Goal: Book appointment/travel/reservation

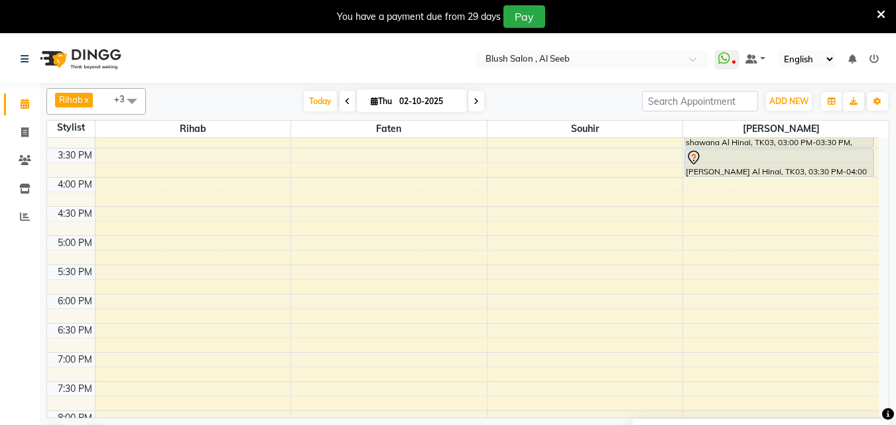
scroll to position [884, 0]
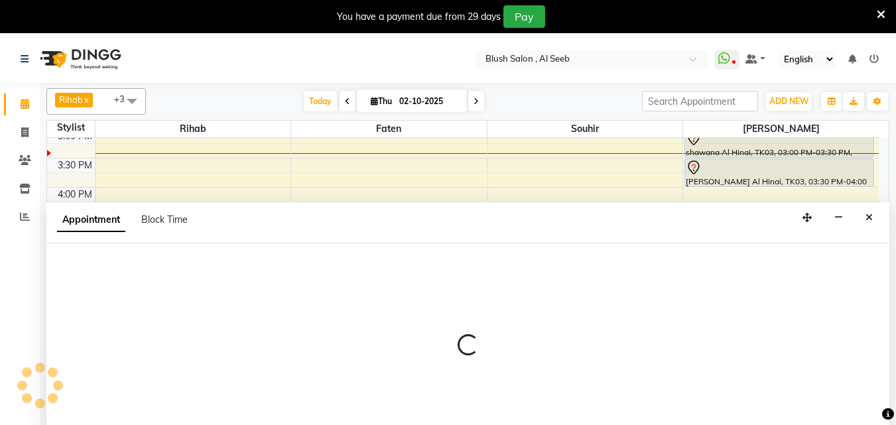
scroll to position [35, 0]
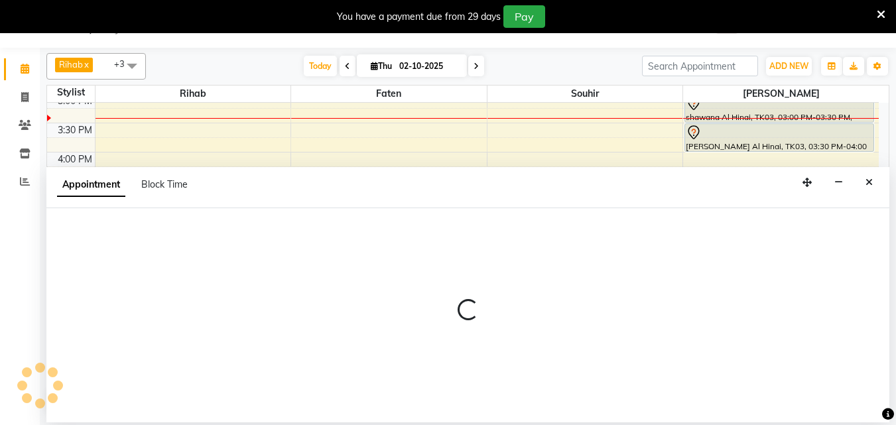
select select "38037"
select select "tentative"
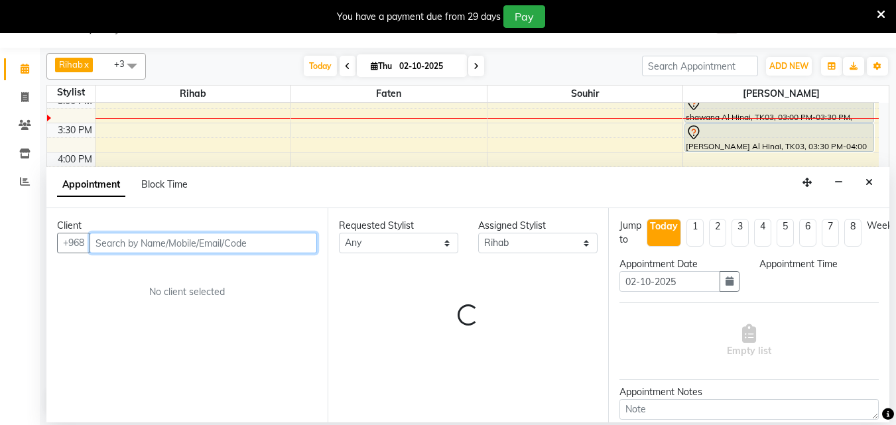
select select "1020"
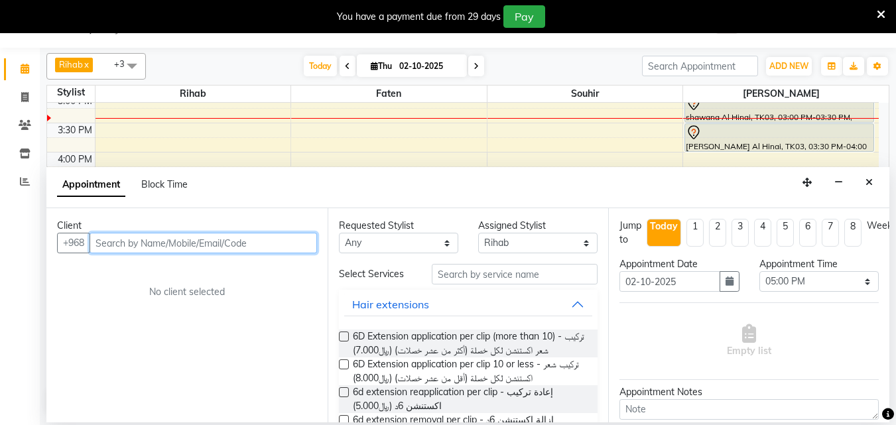
click at [121, 249] on input "text" at bounding box center [204, 243] width 228 height 21
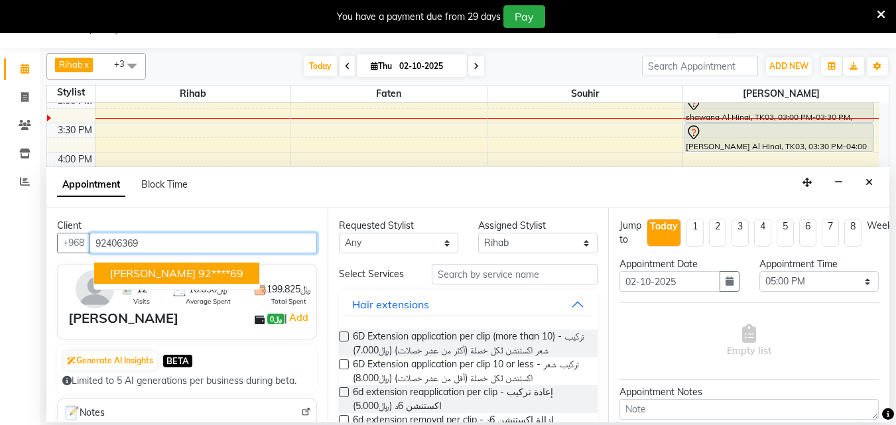
click at [166, 274] on span "[PERSON_NAME]" at bounding box center [153, 273] width 86 height 13
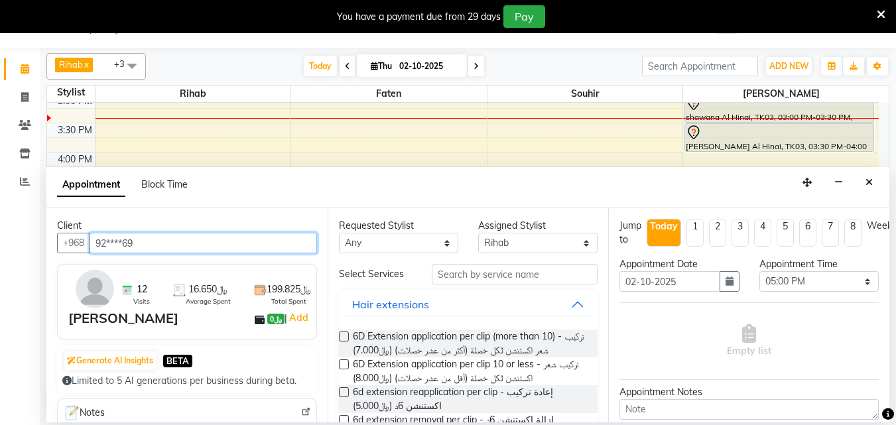
type input "92****69"
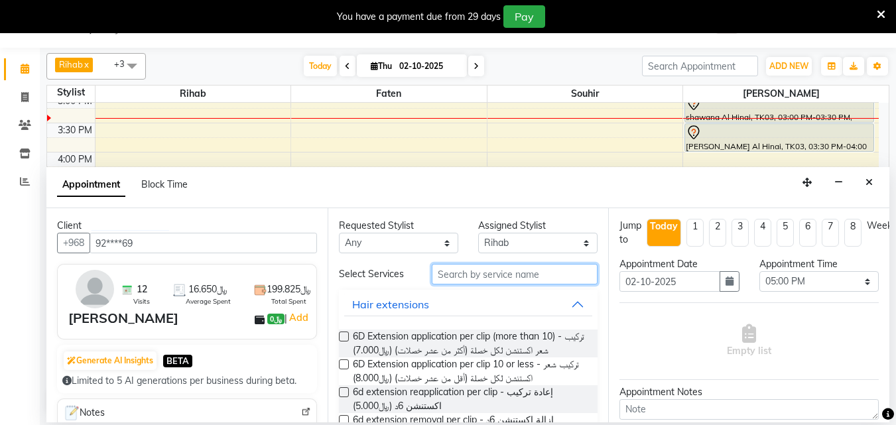
click at [482, 285] on input "text" at bounding box center [515, 274] width 166 height 21
drag, startPoint x: 467, startPoint y: 279, endPoint x: 456, endPoint y: 277, distance: 10.8
click at [459, 278] on input "text" at bounding box center [515, 274] width 166 height 21
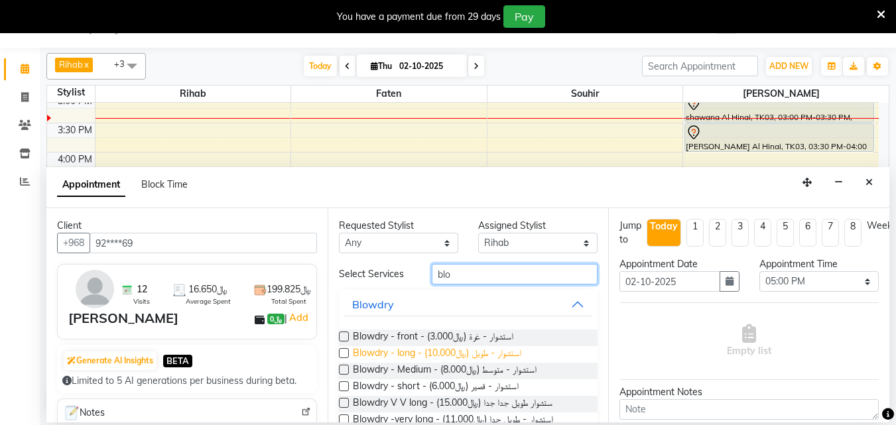
type input "blo"
click at [507, 362] on span "Blowdry - long - استشوار - طويل (﷼10.000)" at bounding box center [437, 354] width 168 height 17
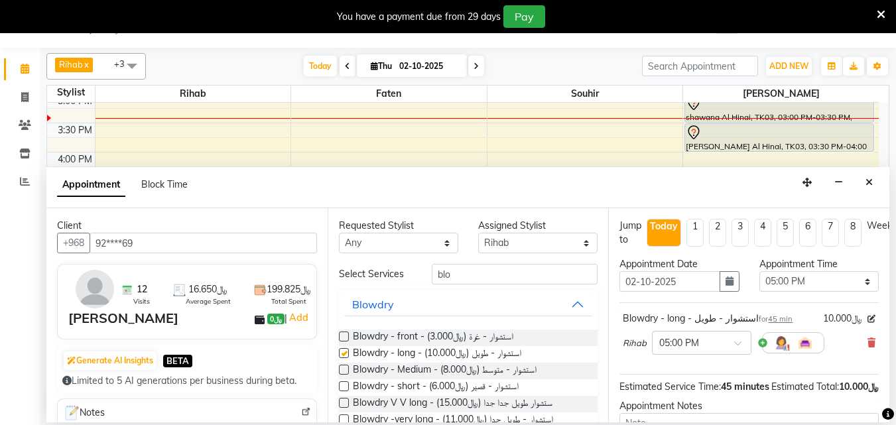
checkbox input "false"
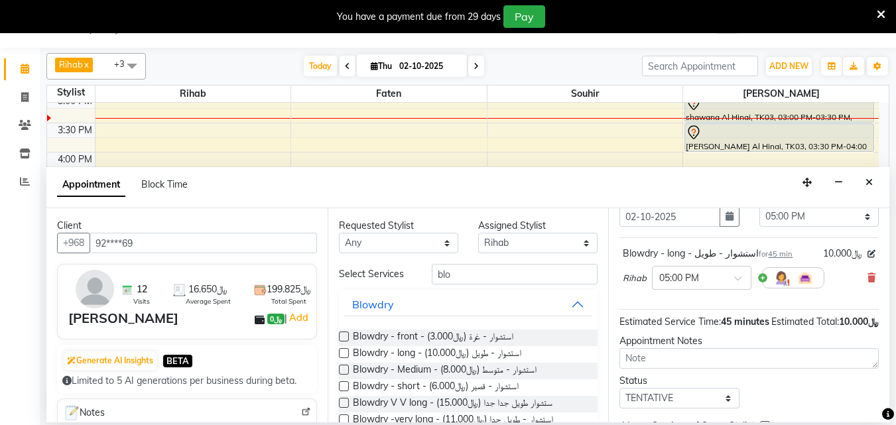
scroll to position [172, 0]
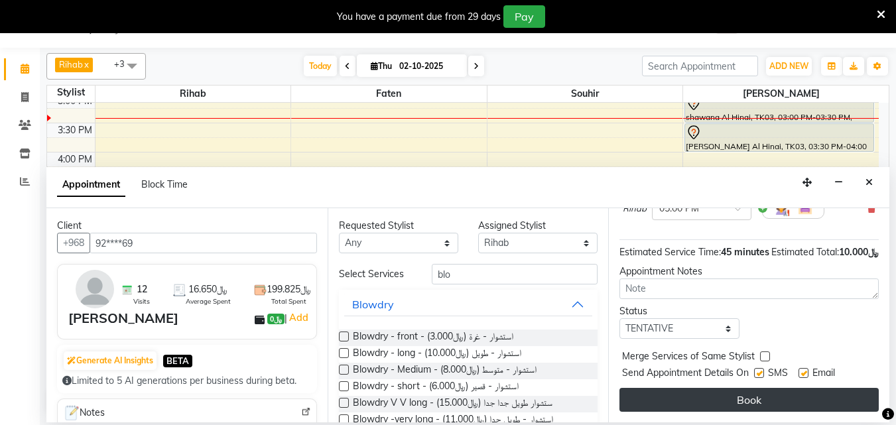
click at [762, 389] on button "Book" at bounding box center [749, 400] width 259 height 24
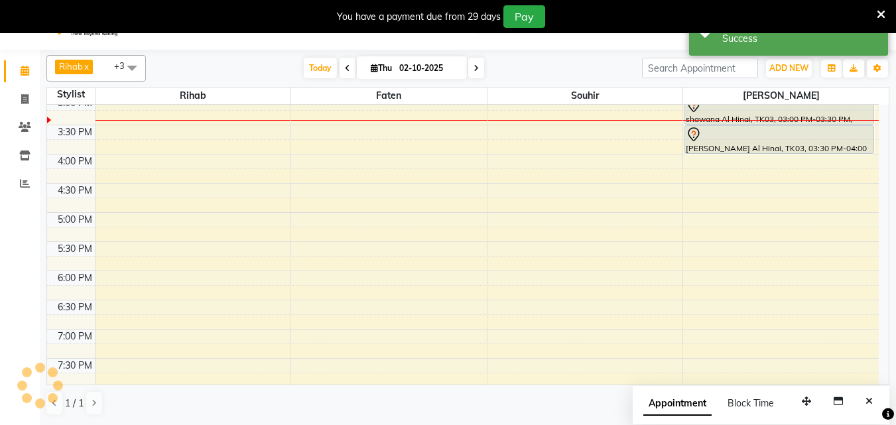
scroll to position [0, 0]
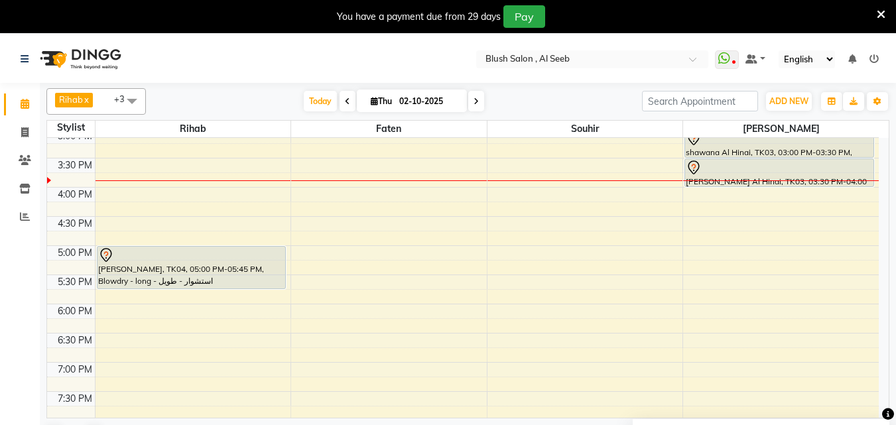
click at [740, 151] on div "shawana Al Hinai, TK03, 03:00 PM-03:30 PM, Manicure - منكير" at bounding box center [779, 143] width 188 height 27
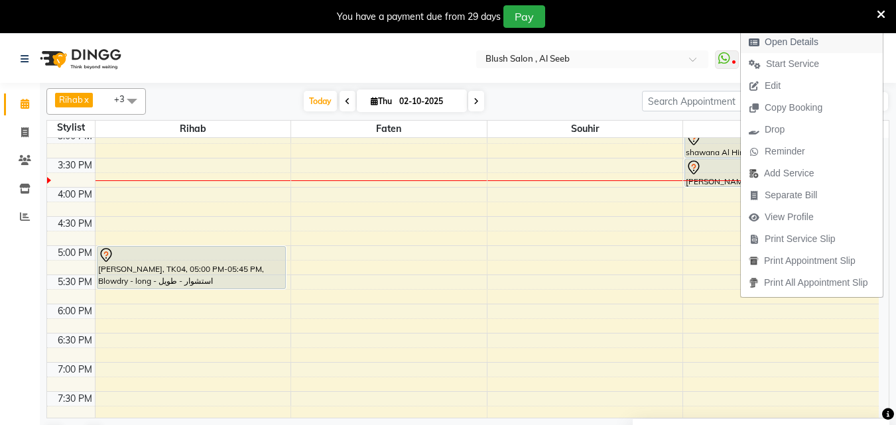
click at [778, 44] on span "Open Details" at bounding box center [792, 42] width 54 height 14
select select "7"
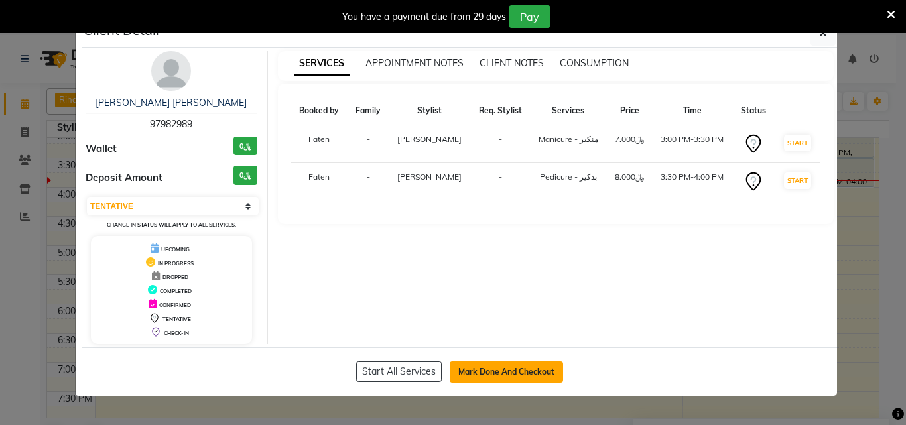
click at [513, 373] on button "Mark Done And Checkout" at bounding box center [506, 372] width 113 height 21
select select "service"
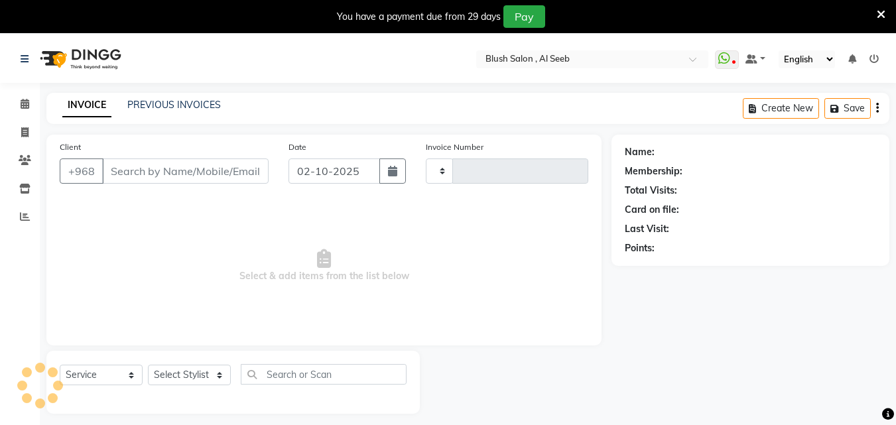
type input "0971"
select select "5589"
type input "97****89"
select select "64153"
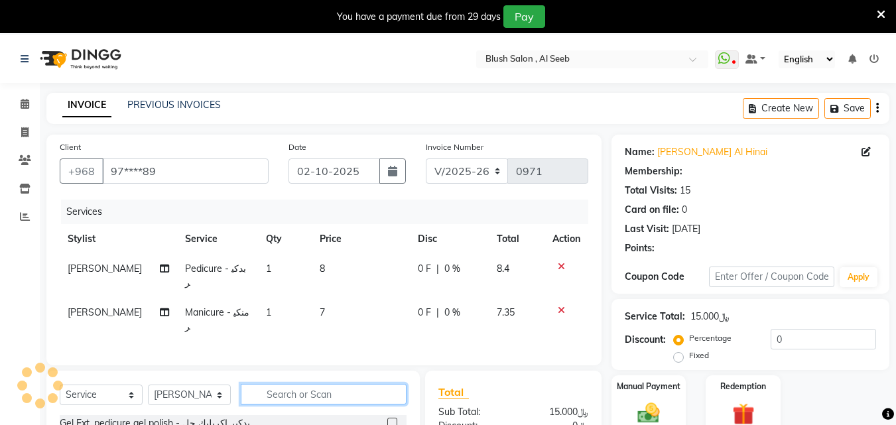
click at [314, 391] on input "text" at bounding box center [324, 394] width 166 height 21
select select "1: Object"
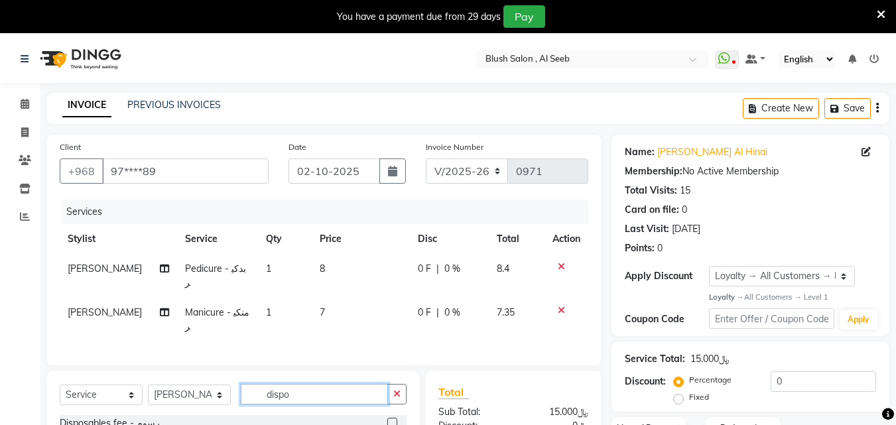
scroll to position [66, 0]
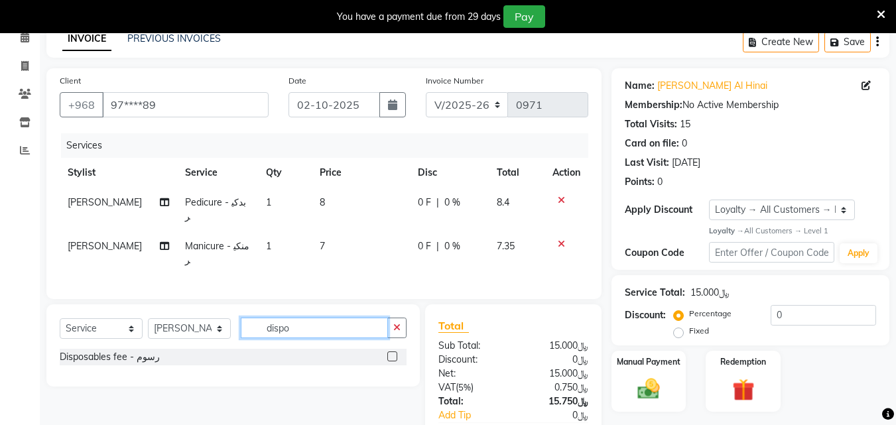
type input "dispo"
click at [390, 353] on label at bounding box center [392, 357] width 10 height 10
click at [390, 353] on input "checkbox" at bounding box center [391, 357] width 9 height 9
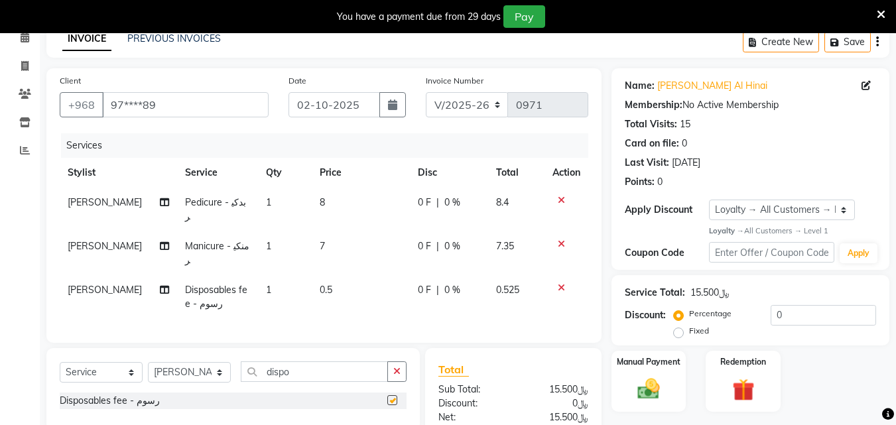
checkbox input "false"
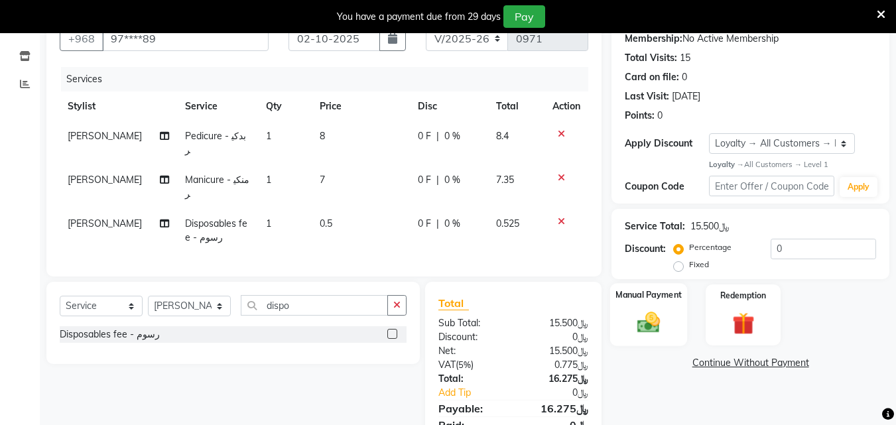
click at [649, 320] on div "Manual Payment" at bounding box center [649, 314] width 78 height 63
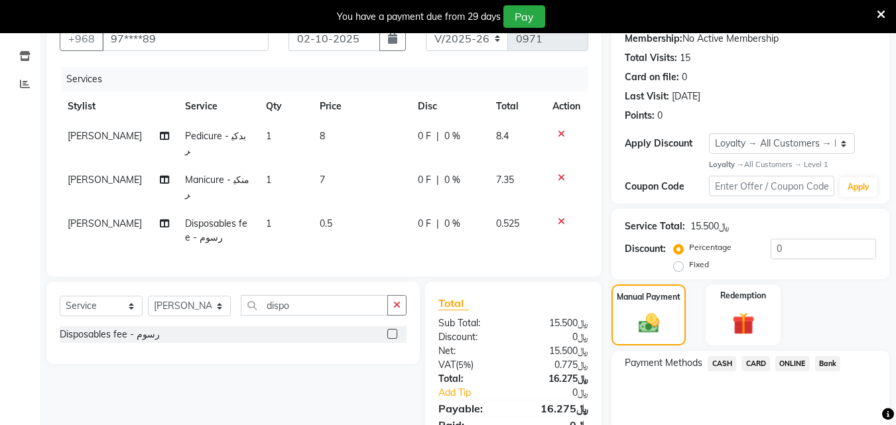
click at [763, 371] on span "CARD" at bounding box center [756, 363] width 29 height 15
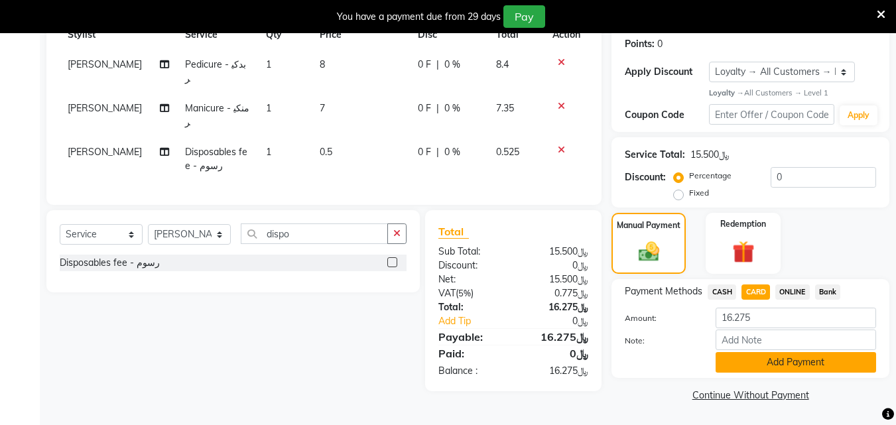
click at [773, 363] on button "Add Payment" at bounding box center [796, 362] width 161 height 21
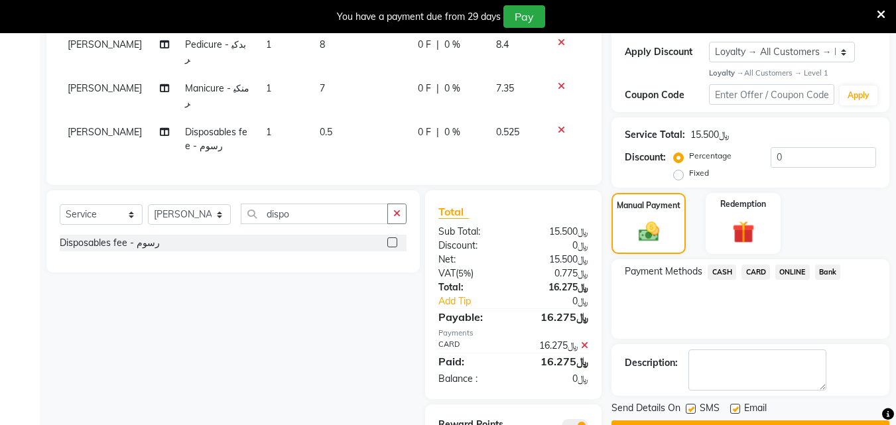
scroll to position [300, 0]
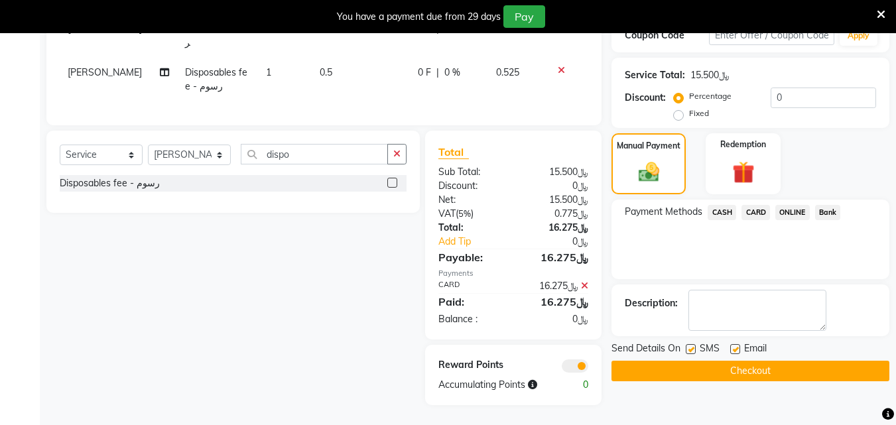
click at [764, 381] on button "Checkout" at bounding box center [751, 371] width 278 height 21
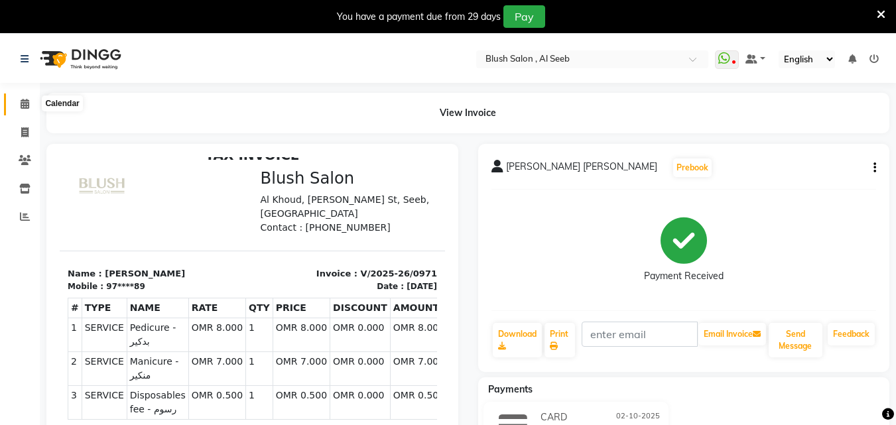
click at [29, 103] on icon at bounding box center [25, 104] width 9 height 10
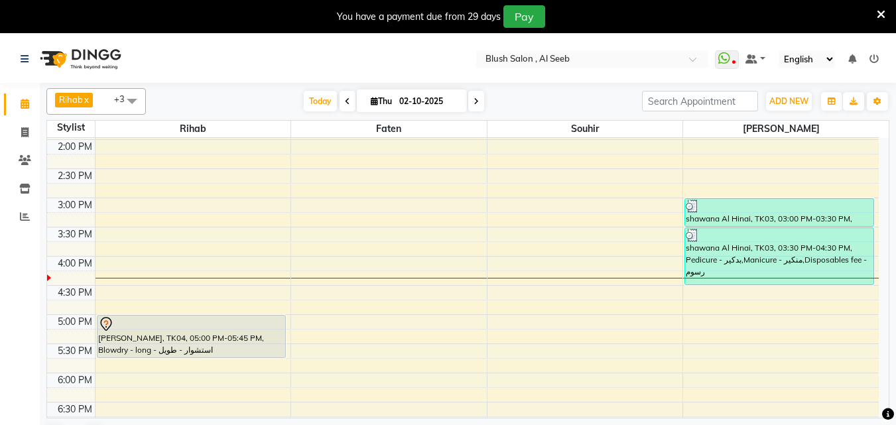
scroll to position [749, 0]
